Goal: Task Accomplishment & Management: Manage account settings

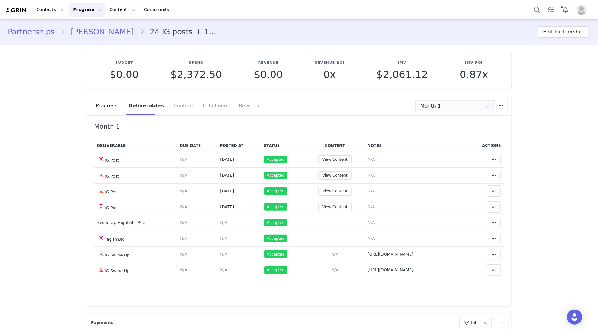
click at [80, 37] on link "[PERSON_NAME]" at bounding box center [102, 31] width 74 height 11
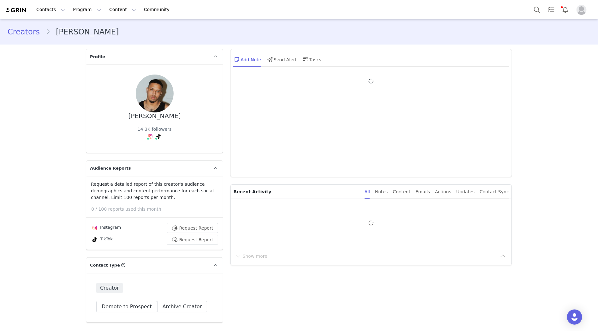
type input "+33 ([GEOGRAPHIC_DATA])"
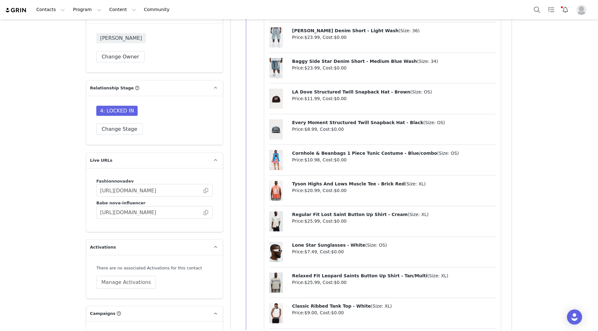
scroll to position [1931, 0]
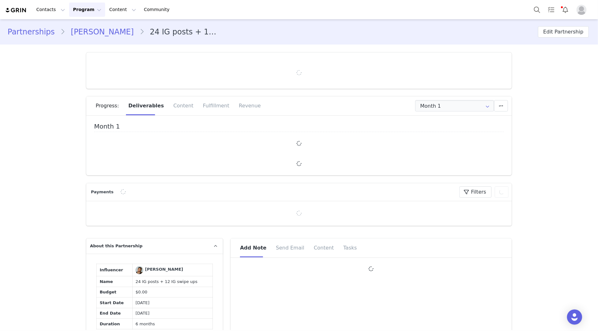
type input "+33 ([GEOGRAPHIC_DATA])"
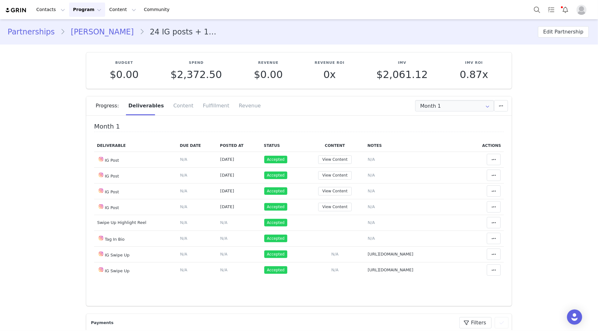
click at [82, 30] on link "[PERSON_NAME]" at bounding box center [102, 31] width 74 height 11
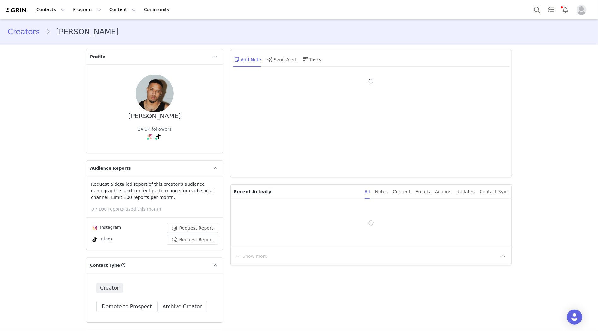
type input "+33 ([GEOGRAPHIC_DATA])"
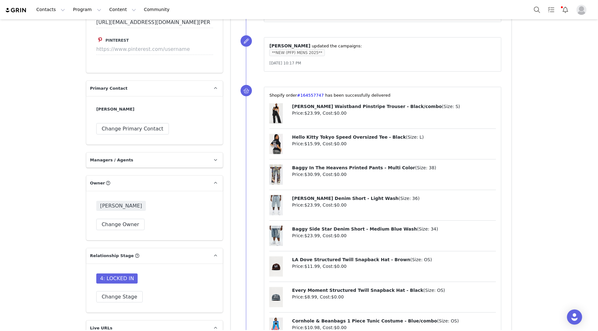
scroll to position [1720, 0]
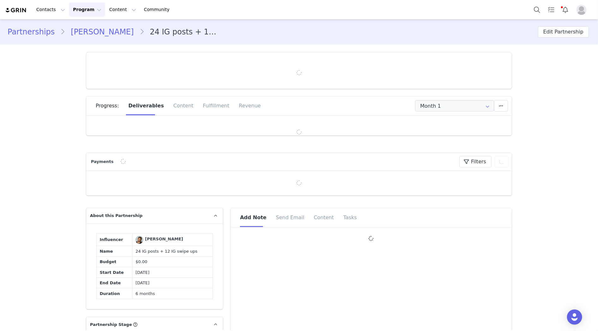
type input "+33 ([GEOGRAPHIC_DATA])"
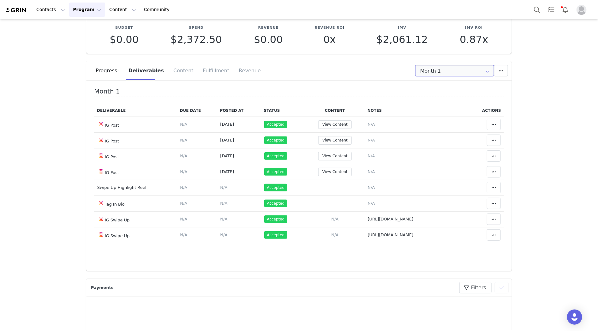
click at [456, 74] on input "Month 1" at bounding box center [455, 70] width 79 height 11
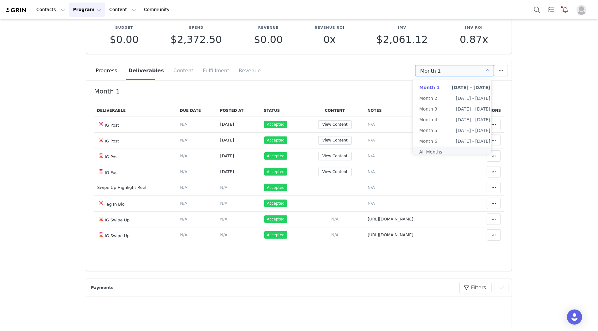
click at [447, 149] on li "All Months" at bounding box center [455, 152] width 84 height 11
type input "All"
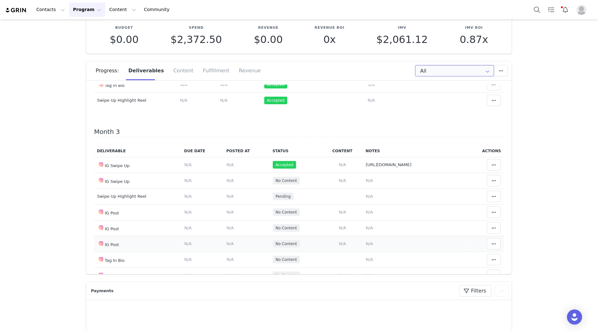
scroll to position [351, 0]
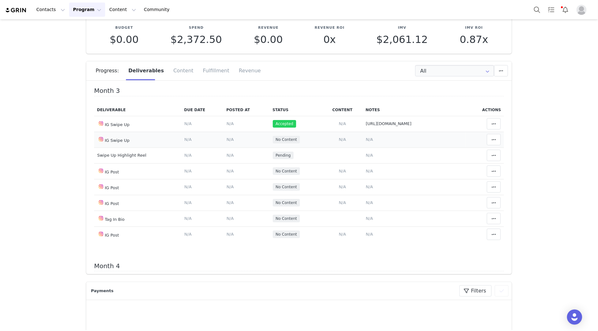
click at [366, 142] on span "N/A" at bounding box center [369, 139] width 7 height 5
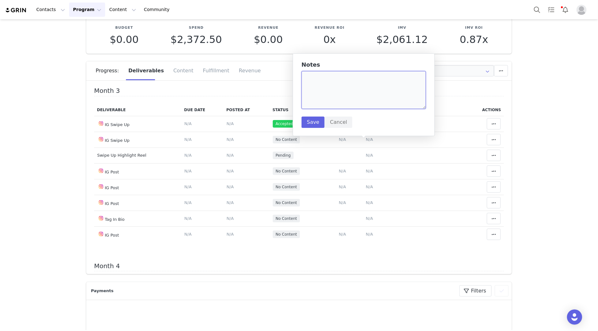
click at [358, 87] on textarea at bounding box center [364, 90] width 125 height 38
paste textarea "[URL][DOMAIN_NAME]"
type textarea "[URL][DOMAIN_NAME]"
drag, startPoint x: 312, startPoint y: 119, endPoint x: 320, endPoint y: 134, distance: 16.7
click at [313, 119] on button "Save" at bounding box center [313, 122] width 23 height 11
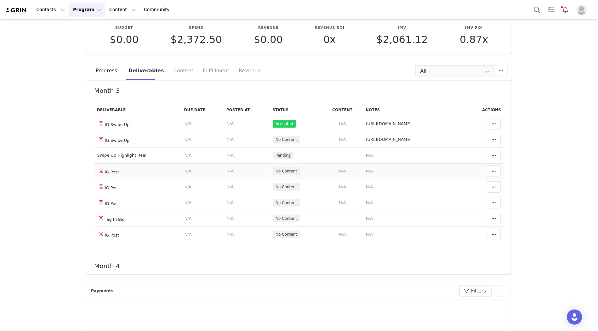
click at [341, 175] on td "Add Content Paste the URL to the content you want to match to this deliverable.…" at bounding box center [342, 171] width 41 height 16
click at [339, 172] on span "N/A" at bounding box center [342, 171] width 7 height 5
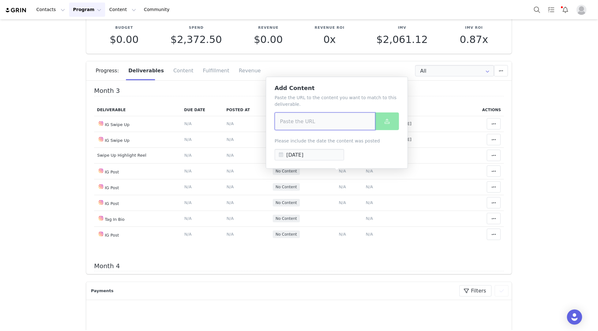
click at [337, 125] on input at bounding box center [325, 121] width 101 height 18
paste input "[URL][DOMAIN_NAME]"
type input "[URL][DOMAIN_NAME]"
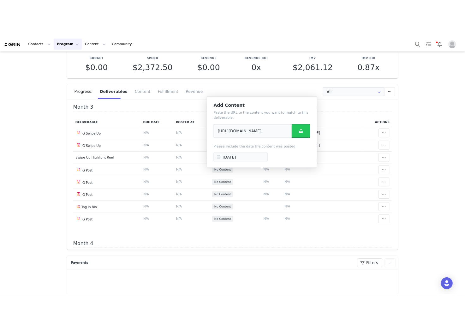
scroll to position [0, 0]
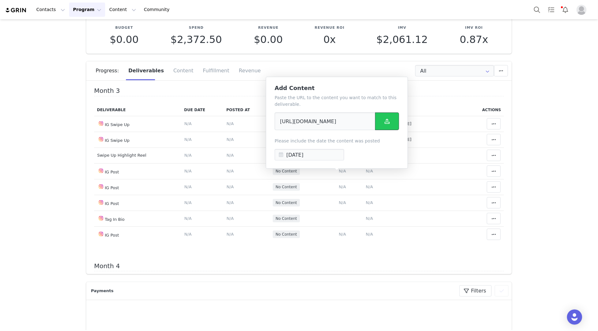
click at [385, 121] on icon at bounding box center [387, 121] width 5 height 5
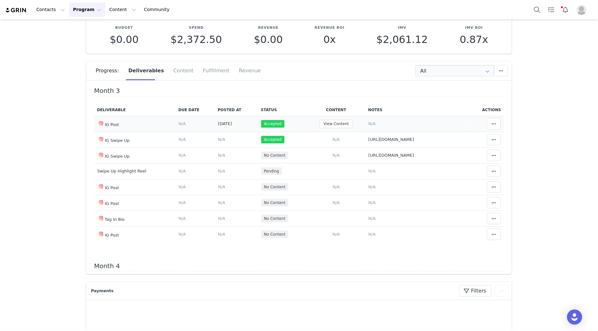
click at [366, 122] on td "Notes Save Cancel N/A" at bounding box center [417, 124] width 103 height 16
click at [369, 125] on span "N/A" at bounding box center [372, 123] width 7 height 5
click at [372, 98] on div "Notes Save Cancel" at bounding box center [367, 78] width 125 height 66
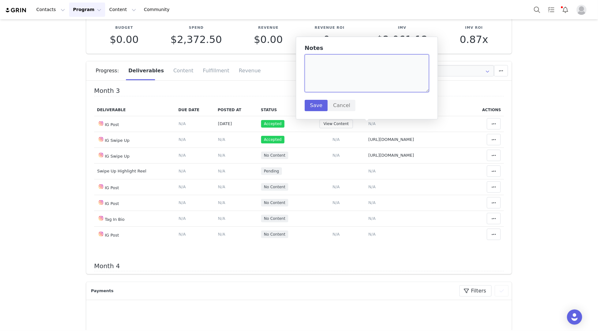
click at [377, 84] on textarea at bounding box center [367, 73] width 125 height 38
paste textarea "[URL][DOMAIN_NAME]"
type textarea "[URL][DOMAIN_NAME]"
click at [319, 103] on button "Save" at bounding box center [316, 105] width 23 height 11
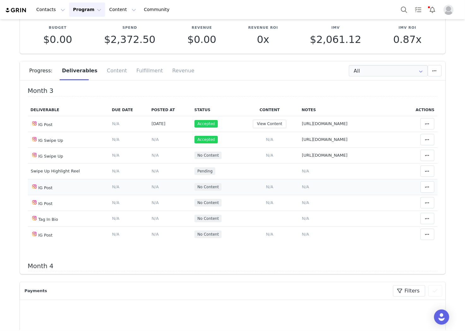
drag, startPoint x: 302, startPoint y: 191, endPoint x: 295, endPoint y: 175, distance: 17.1
click at [302, 189] on span "N/A" at bounding box center [305, 187] width 7 height 5
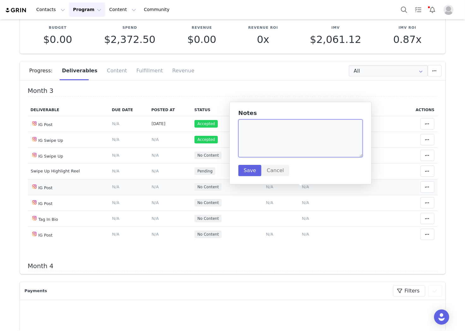
click at [289, 143] on textarea at bounding box center [301, 138] width 125 height 38
paste textarea "[URL][DOMAIN_NAME]"
type textarea "[URL][DOMAIN_NAME]"
click at [251, 169] on button "Save" at bounding box center [250, 170] width 23 height 11
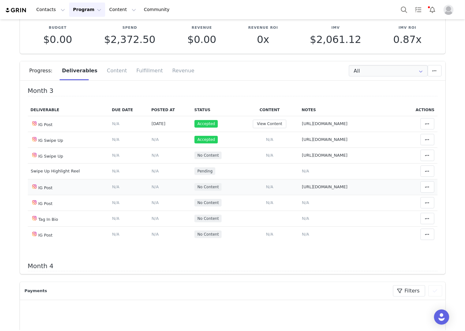
click at [264, 194] on td "Add Content Paste the URL to the content you want to match to this deliverable.…" at bounding box center [270, 187] width 58 height 16
click at [266, 189] on span "N/A" at bounding box center [269, 187] width 7 height 5
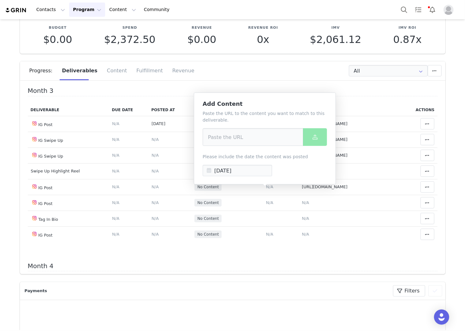
click at [275, 121] on p "Paste the URL to the content you want to match to this deliverable." at bounding box center [265, 116] width 125 height 13
click at [271, 144] on input at bounding box center [253, 137] width 101 height 18
paste input "[URL][DOMAIN_NAME]"
type input "[URL][DOMAIN_NAME]"
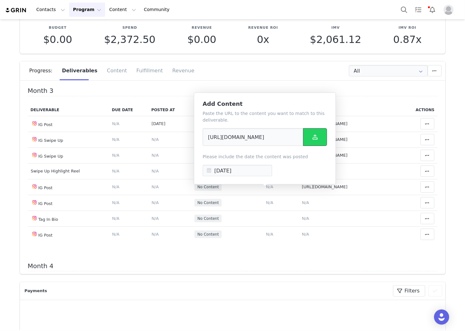
click at [326, 141] on button at bounding box center [315, 137] width 24 height 18
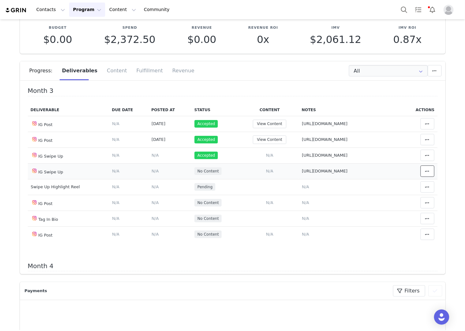
click at [424, 175] on button at bounding box center [428, 171] width 14 height 11
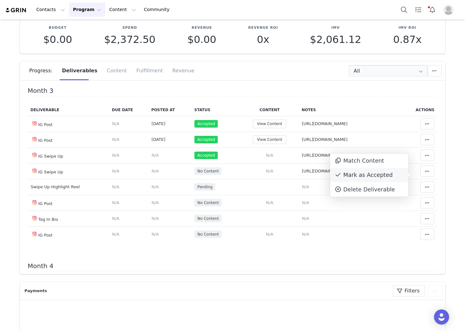
click at [391, 175] on div "Mark as Accepted" at bounding box center [370, 175] width 78 height 15
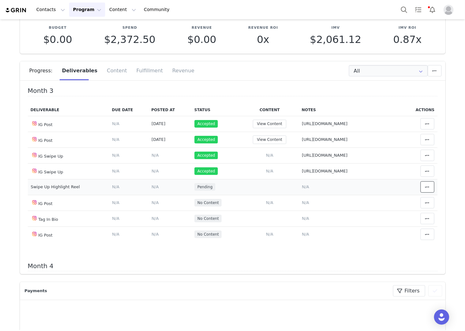
click at [426, 190] on icon at bounding box center [428, 187] width 4 height 5
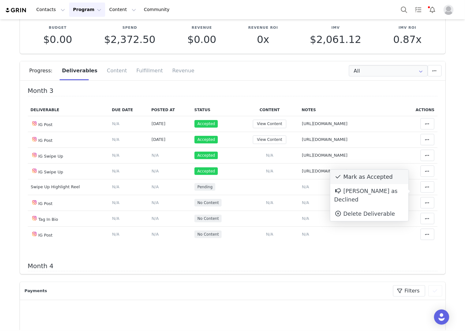
click at [398, 178] on div "Mark as Accepted" at bounding box center [370, 177] width 78 height 15
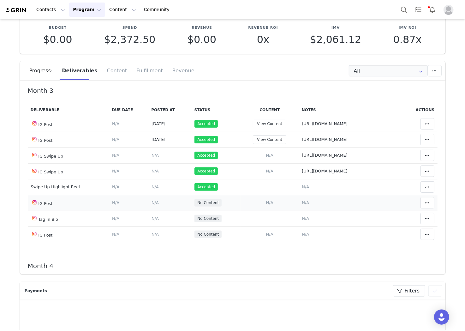
click at [266, 205] on span "N/A" at bounding box center [269, 202] width 7 height 5
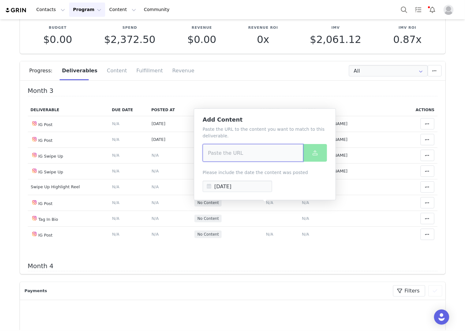
click at [262, 145] on input at bounding box center [253, 153] width 101 height 18
drag, startPoint x: 283, startPoint y: 159, endPoint x: 277, endPoint y: 149, distance: 11.5
paste input "[URL][DOMAIN_NAME]"
type input "[URL][DOMAIN_NAME]"
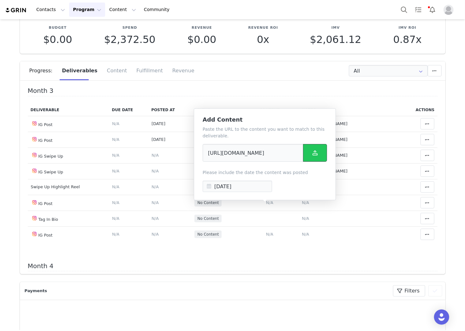
scroll to position [0, 0]
click at [309, 157] on button at bounding box center [315, 153] width 24 height 18
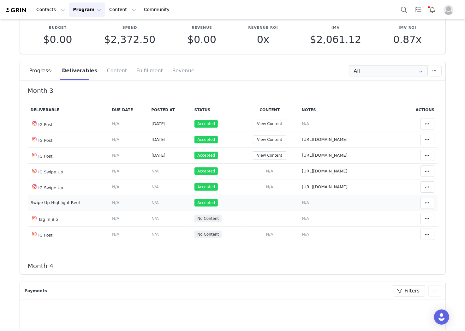
click at [302, 205] on span "N/A" at bounding box center [305, 202] width 7 height 5
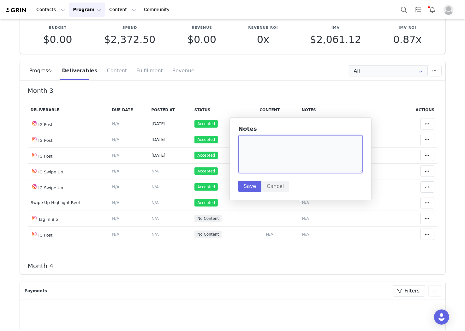
click at [312, 155] on textarea at bounding box center [301, 154] width 125 height 38
paste textarea "[URL][DOMAIN_NAME]"
type textarea "[URL][DOMAIN_NAME]"
click at [252, 186] on button "Save" at bounding box center [250, 186] width 23 height 11
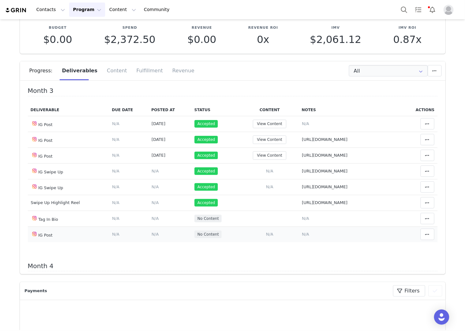
click at [299, 236] on td "Notes Save Cancel N/A" at bounding box center [350, 235] width 103 height 16
click at [305, 236] on td "Notes Save Cancel N/A" at bounding box center [350, 235] width 103 height 16
click at [303, 237] on span "N/A" at bounding box center [305, 234] width 7 height 5
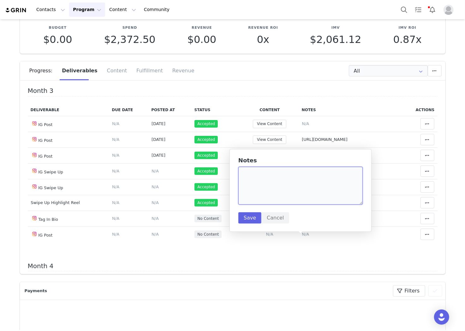
click at [307, 185] on textarea at bounding box center [301, 186] width 125 height 38
paste textarea "[URL][DOMAIN_NAME]"
type textarea "[URL][DOMAIN_NAME]"
click at [248, 216] on button "Save" at bounding box center [250, 217] width 23 height 11
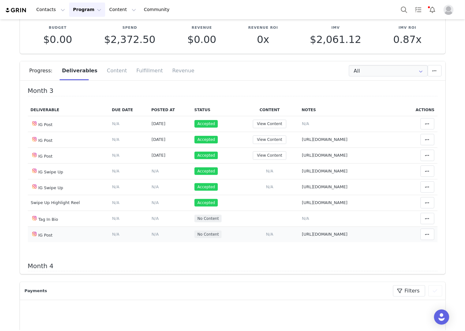
click at [266, 237] on span "N/A" at bounding box center [269, 234] width 7 height 5
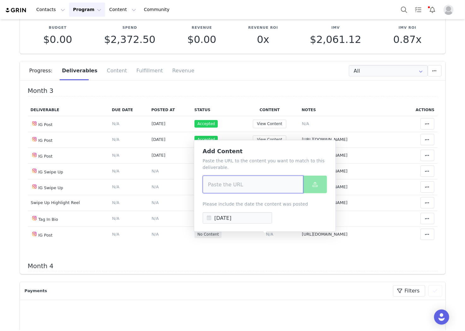
click at [264, 182] on input at bounding box center [253, 185] width 101 height 18
paste input "[URL][DOMAIN_NAME]"
type input "[URL][DOMAIN_NAME]"
click at [308, 181] on button at bounding box center [315, 185] width 24 height 18
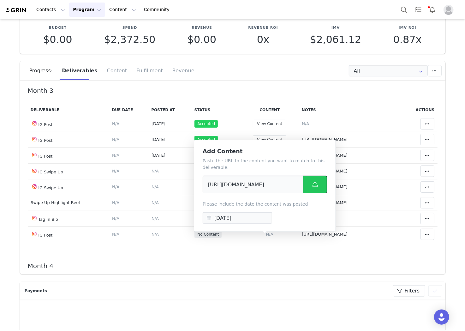
scroll to position [0, 0]
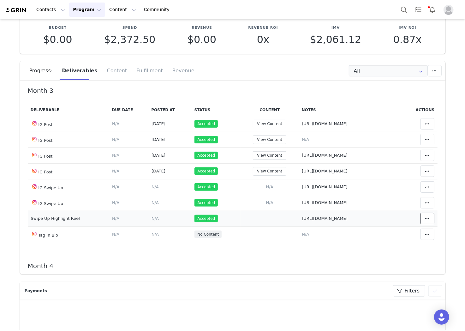
click at [426, 221] on icon at bounding box center [428, 218] width 4 height 5
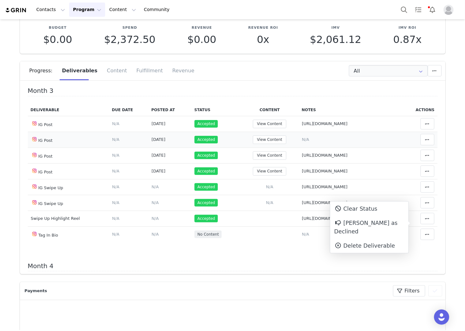
click at [328, 144] on td "Notes Save Cancel N/A" at bounding box center [350, 140] width 103 height 16
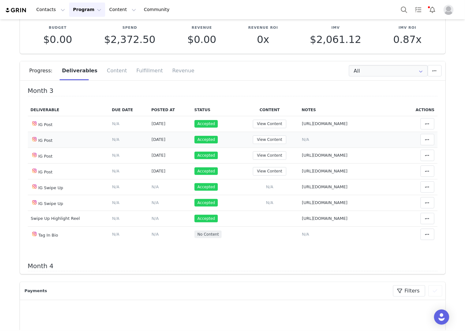
click at [302, 142] on span "N/A" at bounding box center [305, 139] width 7 height 5
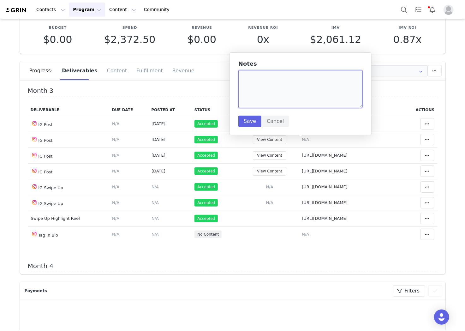
click at [302, 87] on textarea at bounding box center [301, 89] width 125 height 38
paste textarea "[URL][DOMAIN_NAME]"
type textarea "[URL][DOMAIN_NAME]"
click at [245, 118] on button "Save" at bounding box center [250, 121] width 23 height 11
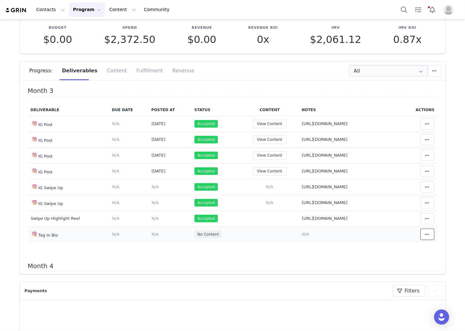
click at [424, 240] on button at bounding box center [428, 234] width 14 height 11
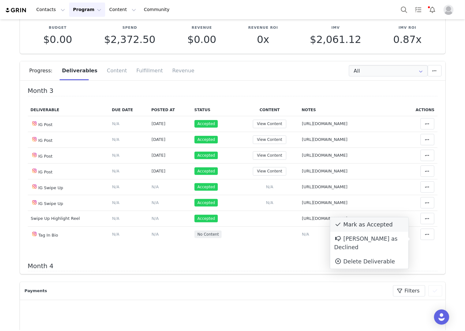
click at [386, 225] on div "Mark as Accepted" at bounding box center [370, 224] width 78 height 15
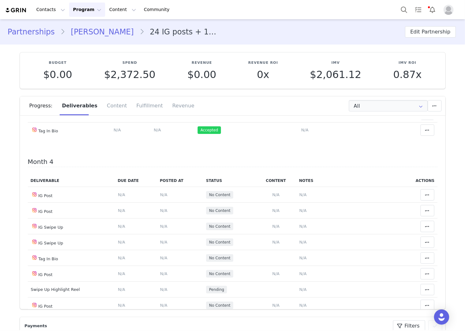
scroll to position [491, 0]
click at [273, 195] on span "N/A" at bounding box center [276, 193] width 7 height 5
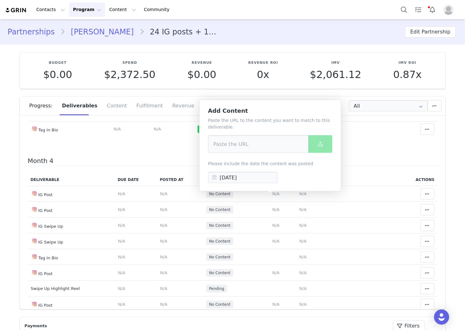
click at [253, 160] on div "Paste the URL to the content you want to match to this deliverable. Please incl…" at bounding box center [270, 150] width 125 height 66
click at [251, 151] on input at bounding box center [258, 144] width 101 height 18
paste input "[URL][DOMAIN_NAME]"
type input "[URL][DOMAIN_NAME]"
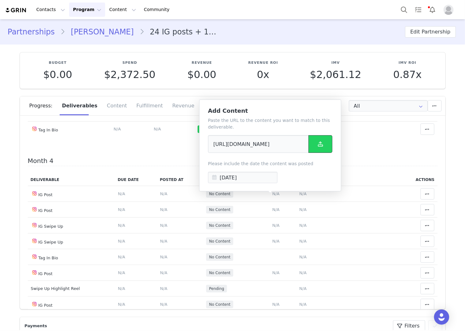
click at [312, 142] on button at bounding box center [321, 144] width 24 height 18
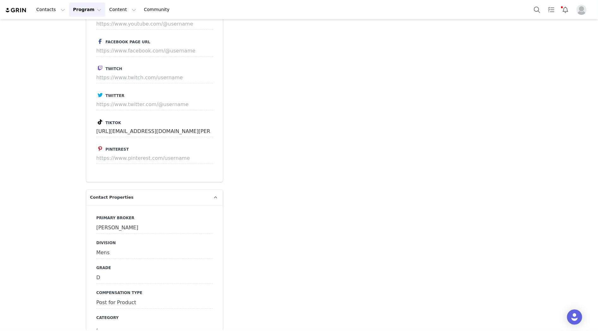
scroll to position [1193, 0]
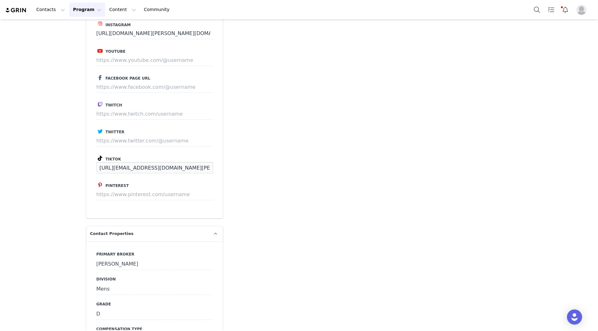
click at [157, 170] on input "[URL][EMAIL_ADDRESS][DOMAIN_NAME][PERSON_NAME][DOMAIN_NAME]" at bounding box center [154, 167] width 117 height 11
click at [156, 170] on input "[URL][EMAIL_ADDRESS][DOMAIN_NAME][PERSON_NAME][DOMAIN_NAME]" at bounding box center [154, 167] width 117 height 11
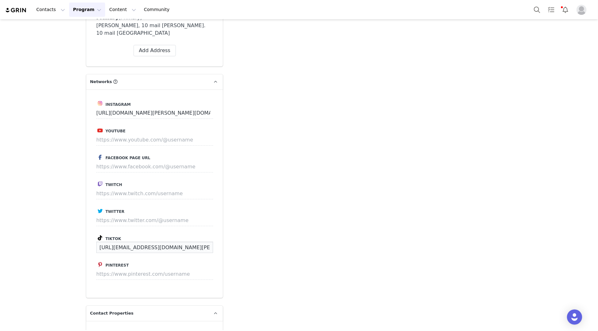
scroll to position [1088, 0]
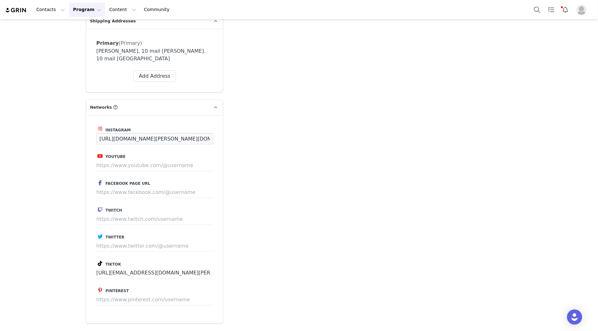
click at [149, 138] on input "[URL][DOMAIN_NAME][PERSON_NAME][DOMAIN_NAME]" at bounding box center [154, 138] width 117 height 11
paste input "rdeii1"
type input "[URL][DOMAIN_NAME]"
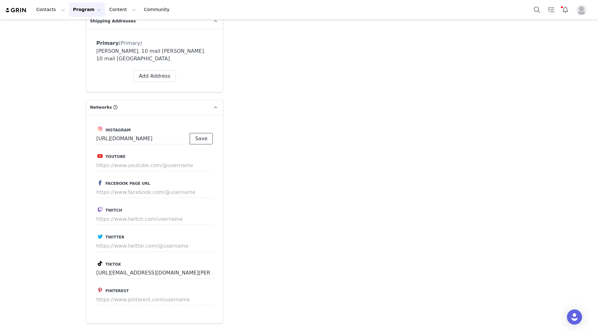
click at [202, 137] on button "Save" at bounding box center [201, 138] width 23 height 11
